Goal: Transaction & Acquisition: Purchase product/service

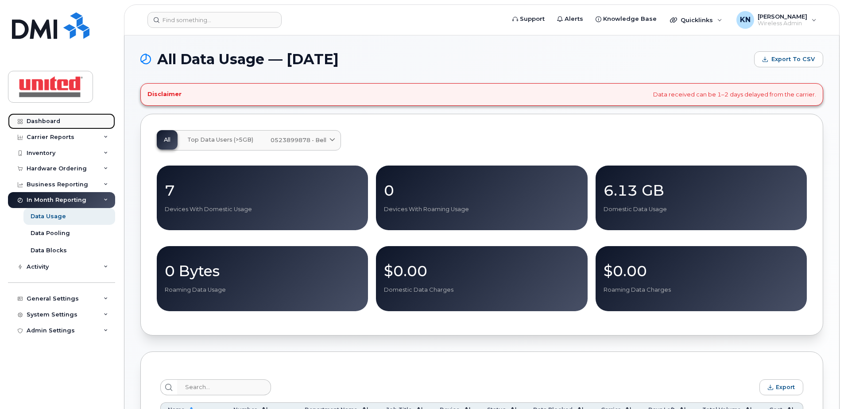
click at [46, 123] on div "Dashboard" at bounding box center [44, 121] width 34 height 7
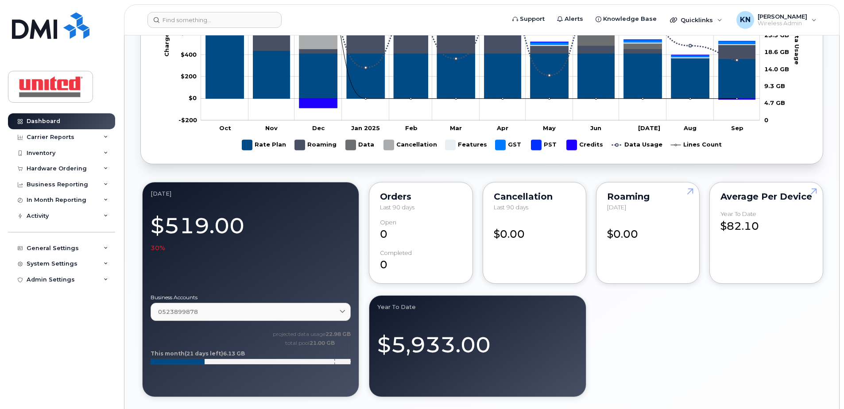
scroll to position [797, 0]
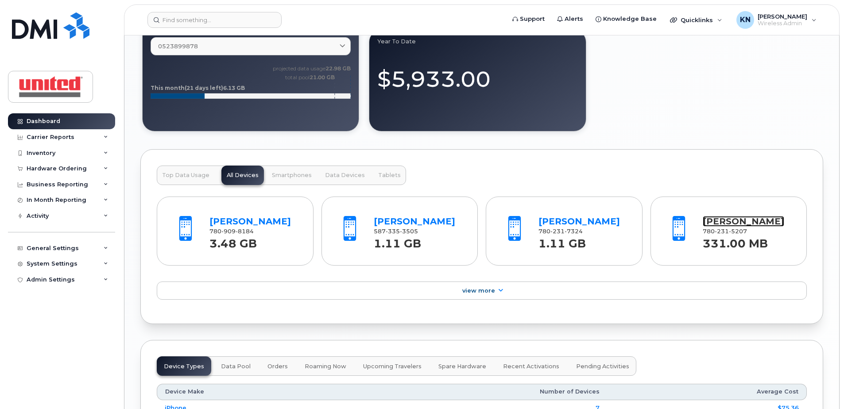
click at [732, 222] on link "[PERSON_NAME]" at bounding box center [742, 221] width 81 height 11
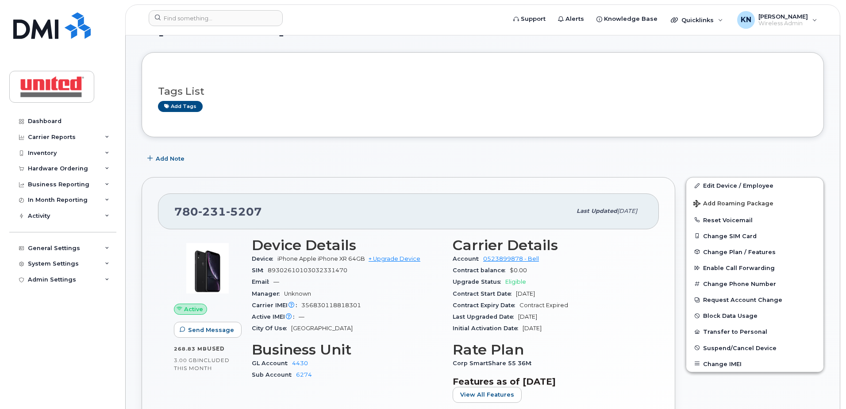
scroll to position [89, 0]
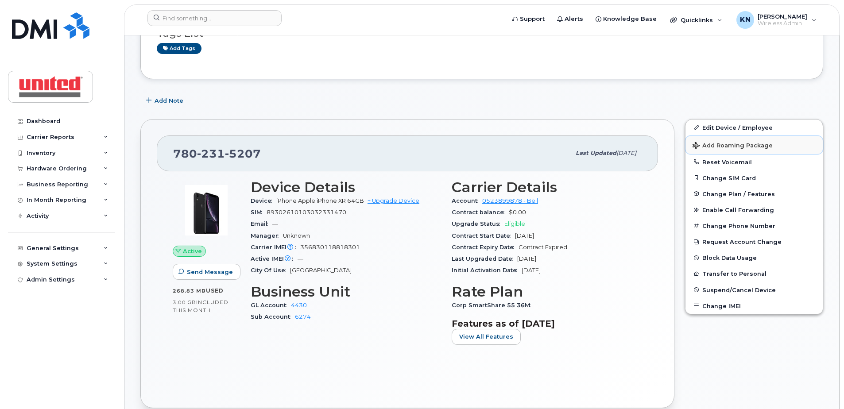
click at [741, 143] on span "Add Roaming Package" at bounding box center [732, 146] width 80 height 8
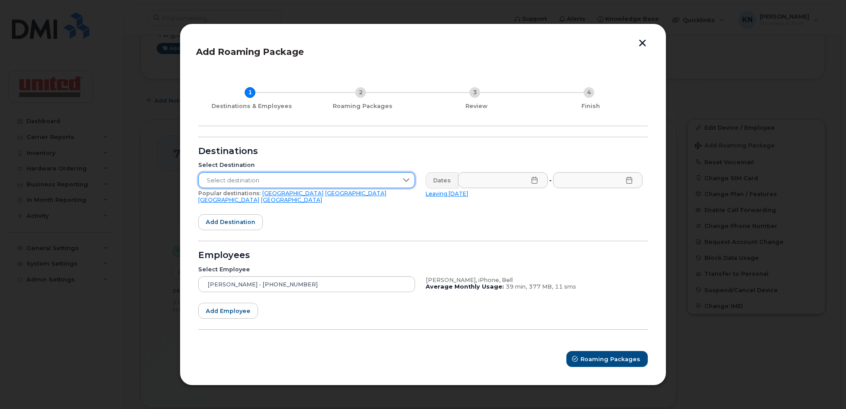
click at [261, 185] on span "Select destination" at bounding box center [298, 181] width 199 height 16
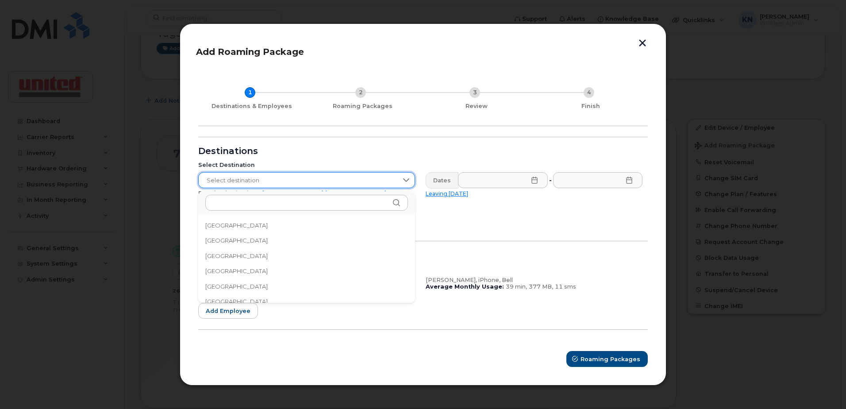
scroll to position [1328, 0]
click at [254, 269] on li "Indonesia" at bounding box center [306, 274] width 217 height 15
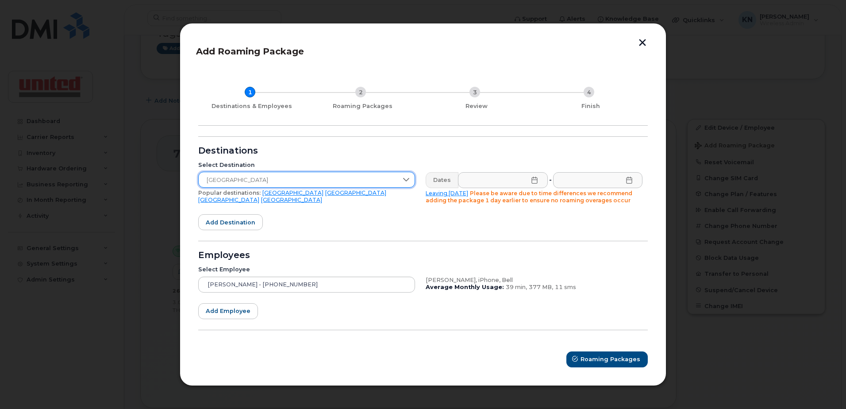
click at [534, 181] on icon at bounding box center [534, 180] width 7 height 7
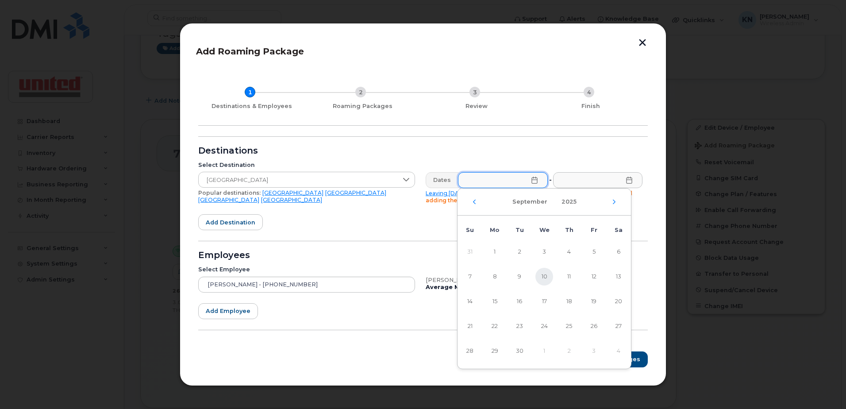
click at [544, 277] on span "10" at bounding box center [545, 277] width 18 height 18
type input "09/10/2025"
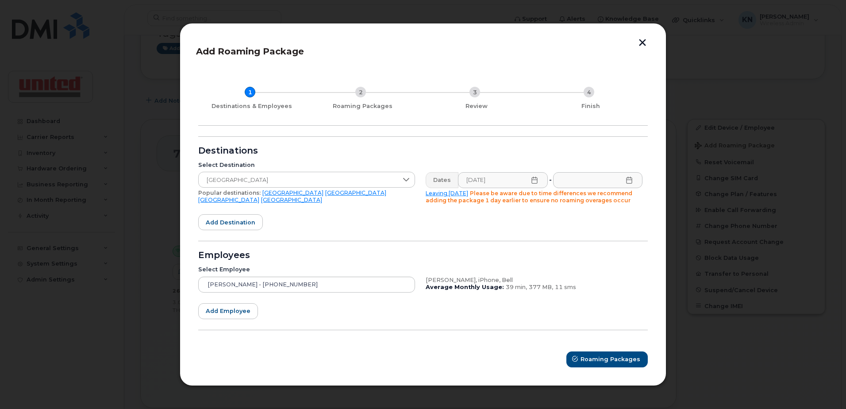
click at [628, 180] on icon at bounding box center [629, 180] width 7 height 7
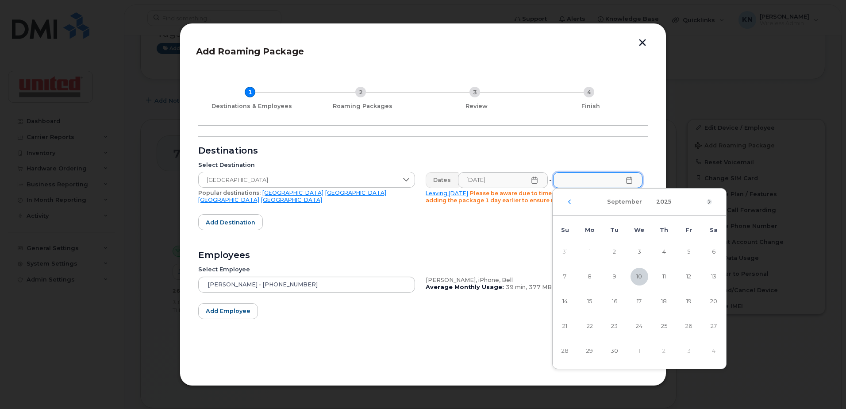
click at [710, 200] on icon "Next Month" at bounding box center [709, 201] width 5 height 7
click at [620, 327] on span "23" at bounding box center [615, 326] width 18 height 18
type input "12/23/2025"
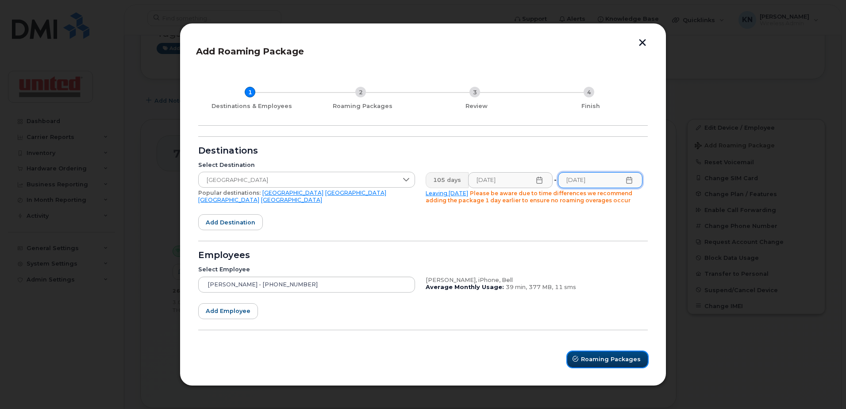
click at [616, 358] on span "Roaming Packages" at bounding box center [611, 359] width 60 height 8
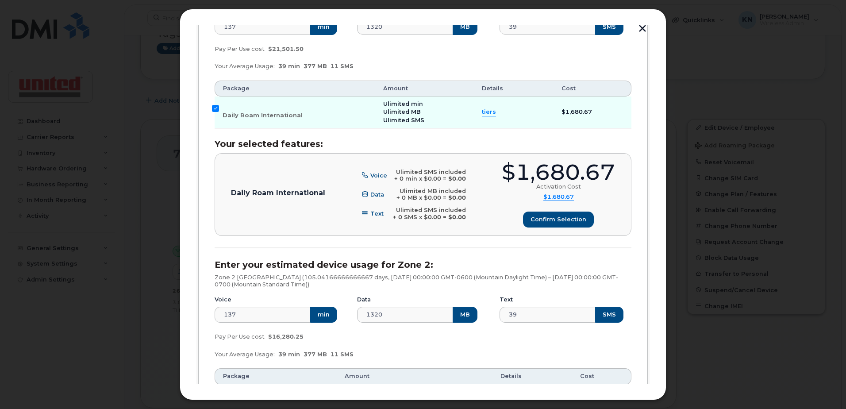
scroll to position [177, 0]
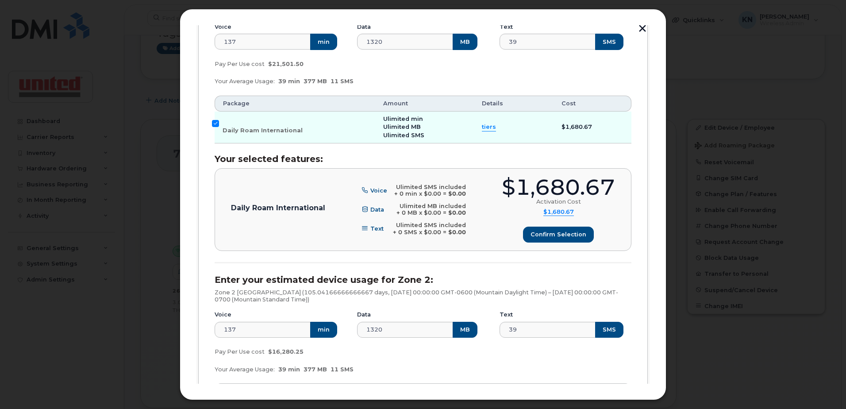
click at [487, 128] on span "tiers" at bounding box center [489, 127] width 14 height 8
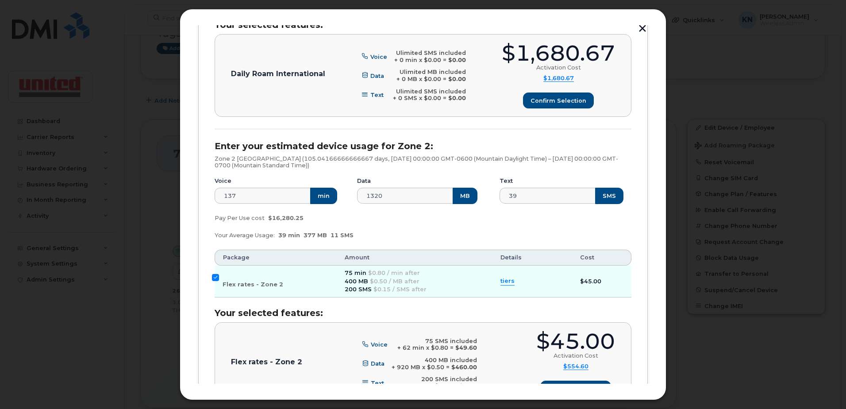
scroll to position [393, 0]
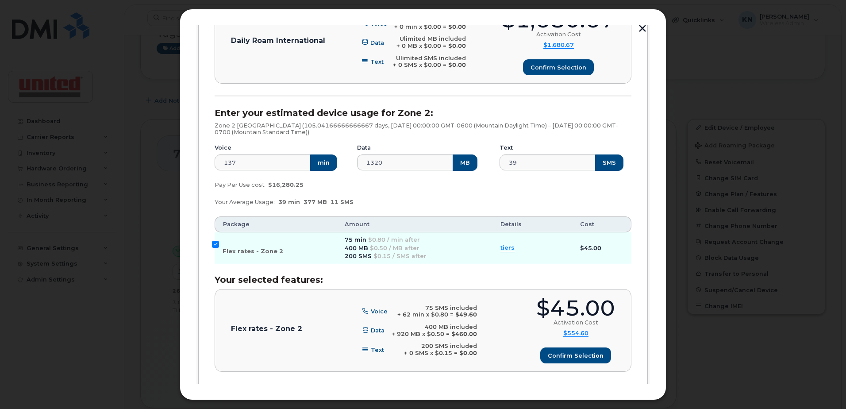
click at [501, 244] on span "tiers" at bounding box center [508, 248] width 14 height 8
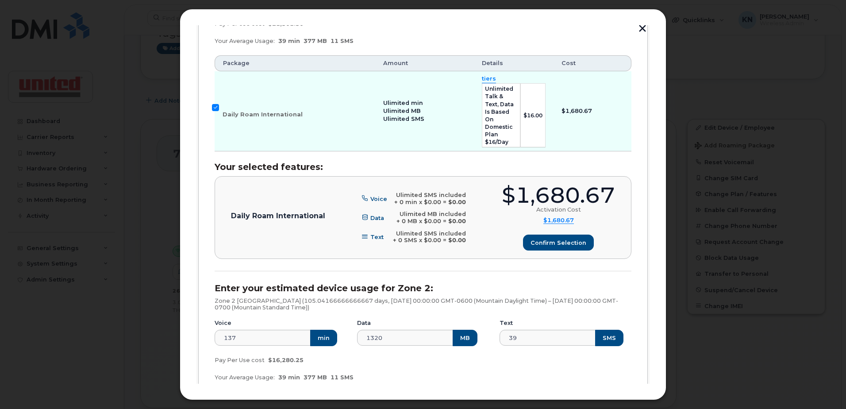
scroll to position [221, 0]
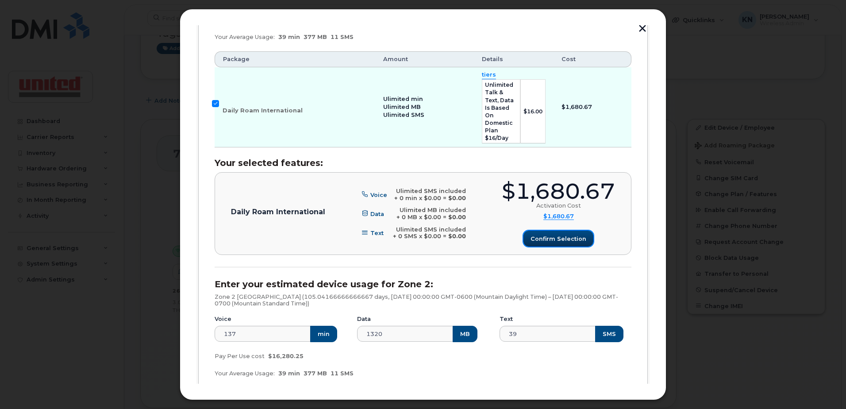
click at [547, 235] on span "Confirm selection" at bounding box center [559, 239] width 56 height 8
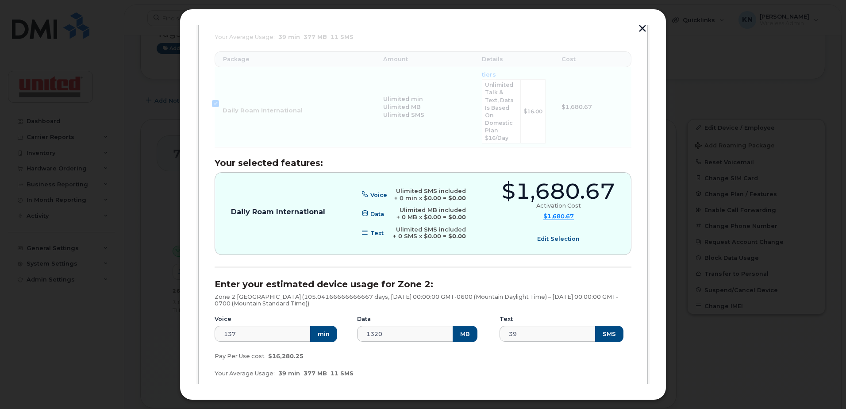
click at [547, 235] on span "Edit selection" at bounding box center [558, 239] width 42 height 8
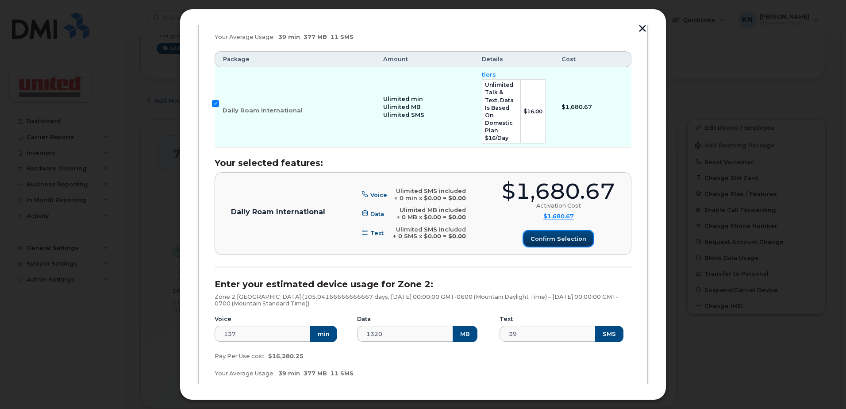
click at [547, 235] on span "Confirm selection" at bounding box center [559, 239] width 56 height 8
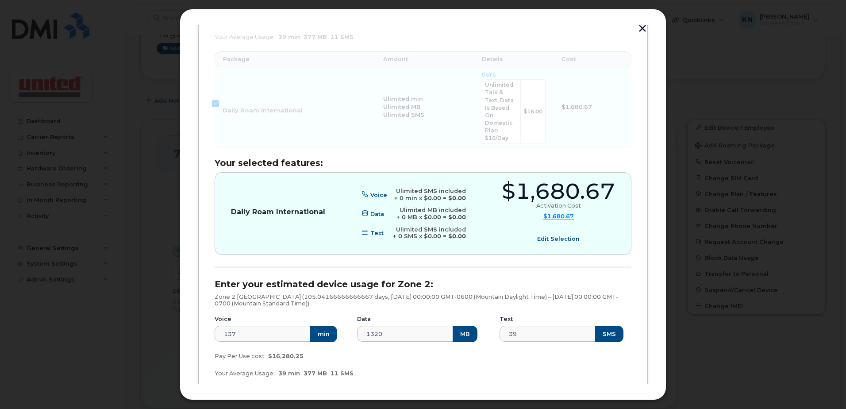
click at [547, 235] on span "Edit selection" at bounding box center [558, 239] width 42 height 8
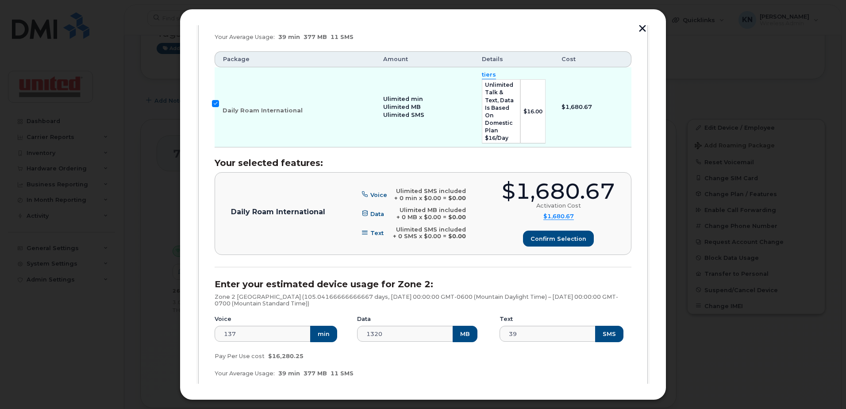
click at [487, 75] on span "tiers" at bounding box center [489, 75] width 14 height 8
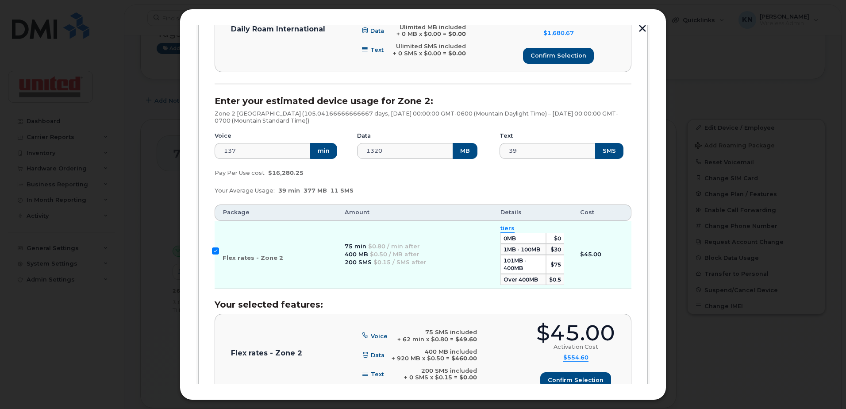
scroll to position [432, 0]
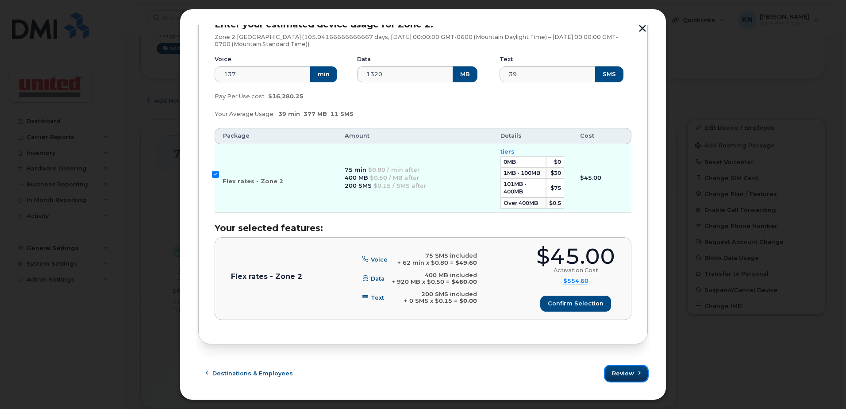
click at [617, 369] on span "Review" at bounding box center [623, 373] width 22 height 8
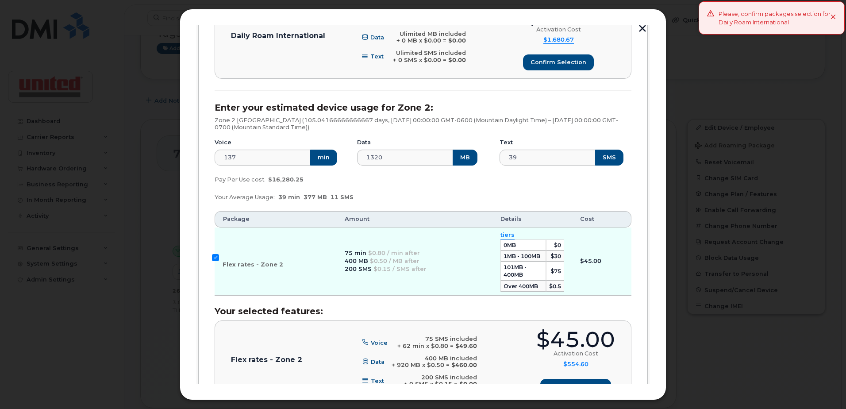
scroll to position [255, 0]
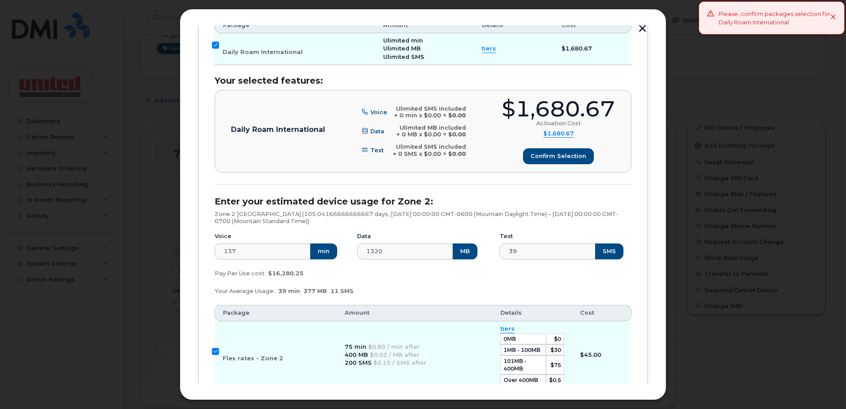
click at [543, 165] on div "Daily Roam International Voice Ulimited SMS included + 0 min x $0.00 = $0.00 Da…" at bounding box center [423, 131] width 417 height 83
click at [543, 161] on button "Confirm selection" at bounding box center [559, 156] width 70 height 16
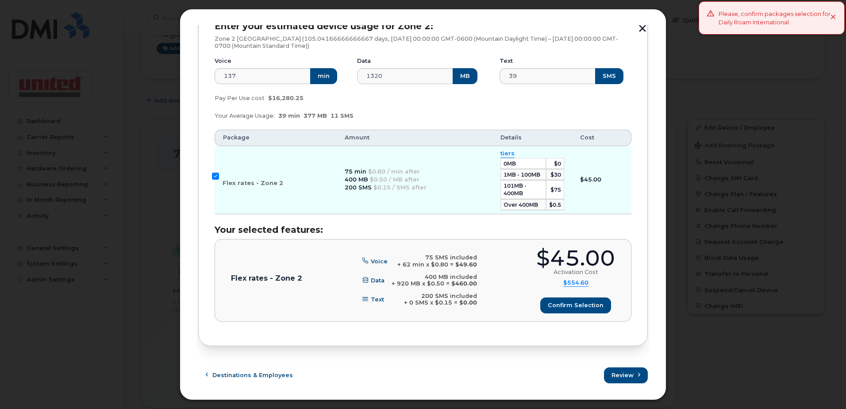
scroll to position [432, 0]
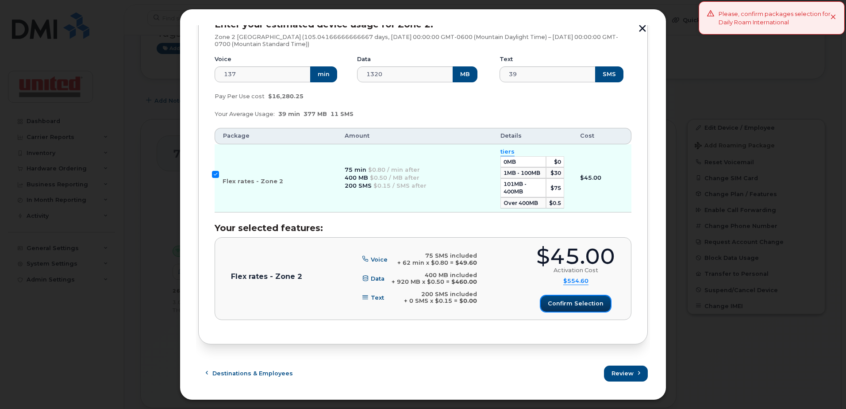
click at [578, 308] on button "Confirm selection" at bounding box center [576, 304] width 70 height 16
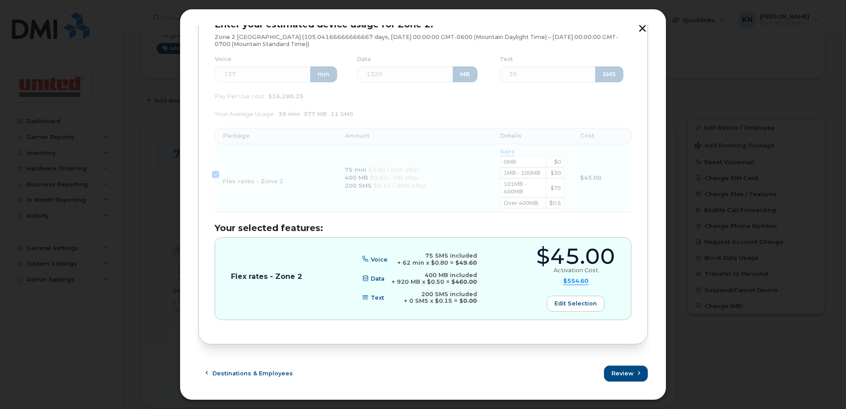
click at [577, 282] on span "$554.60" at bounding box center [575, 281] width 25 height 8
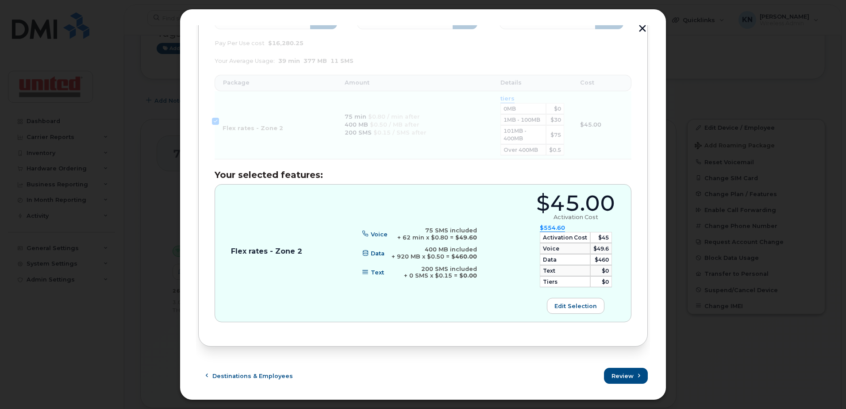
scroll to position [488, 0]
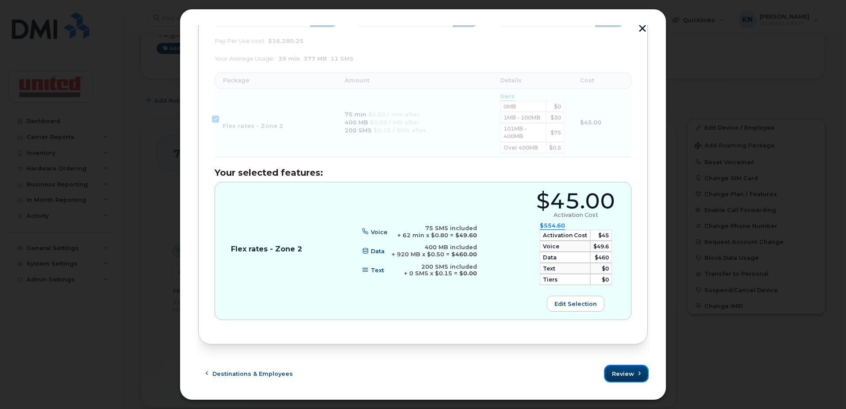
click at [621, 370] on span "Review" at bounding box center [623, 374] width 22 height 8
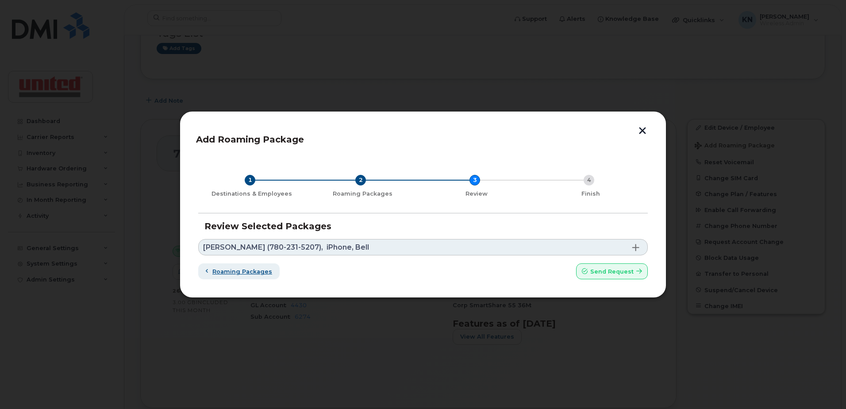
click at [218, 274] on span "Roaming packages" at bounding box center [242, 271] width 60 height 8
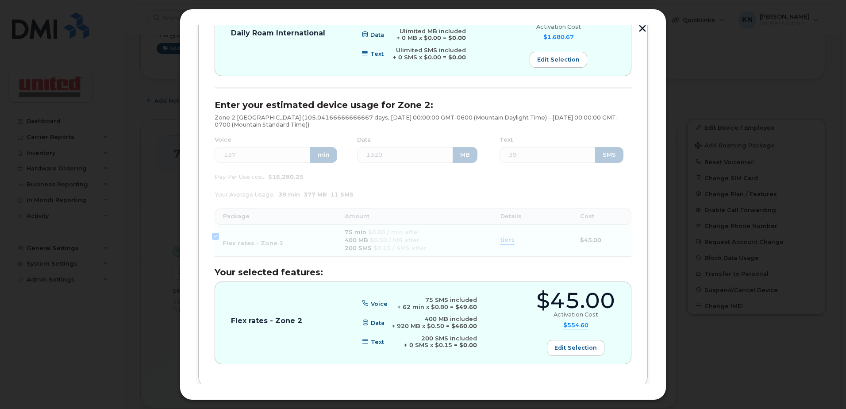
scroll to position [396, 0]
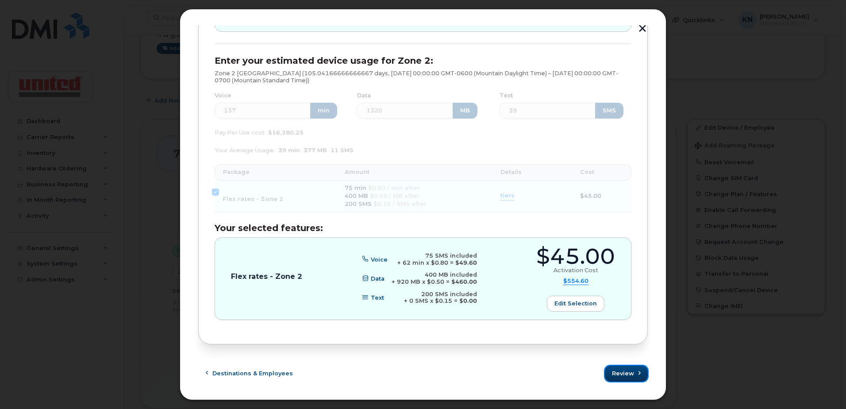
click at [622, 375] on span "Review" at bounding box center [623, 373] width 22 height 8
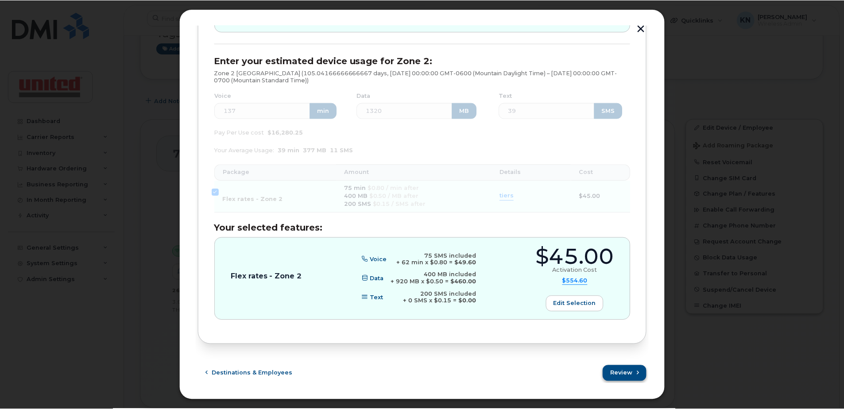
scroll to position [0, 0]
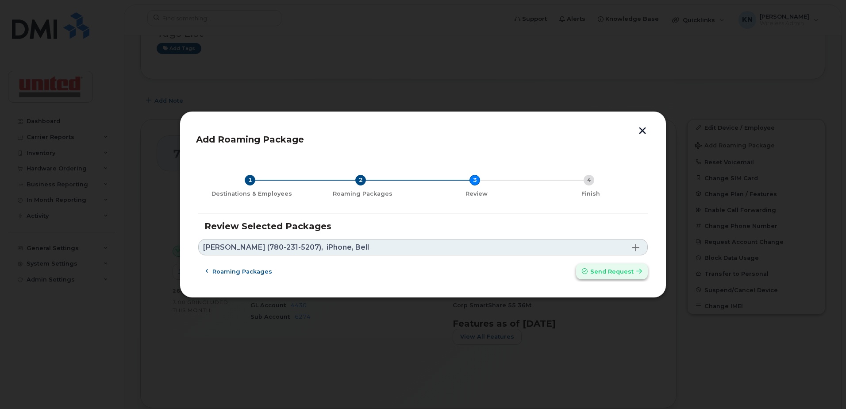
click at [618, 270] on span "Send request" at bounding box center [611, 271] width 43 height 8
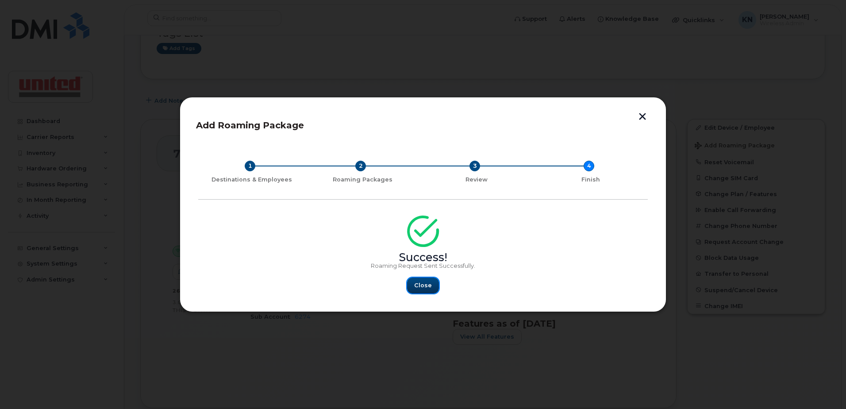
click at [424, 287] on span "Close" at bounding box center [423, 285] width 18 height 8
